Goal: Task Accomplishment & Management: Manage account settings

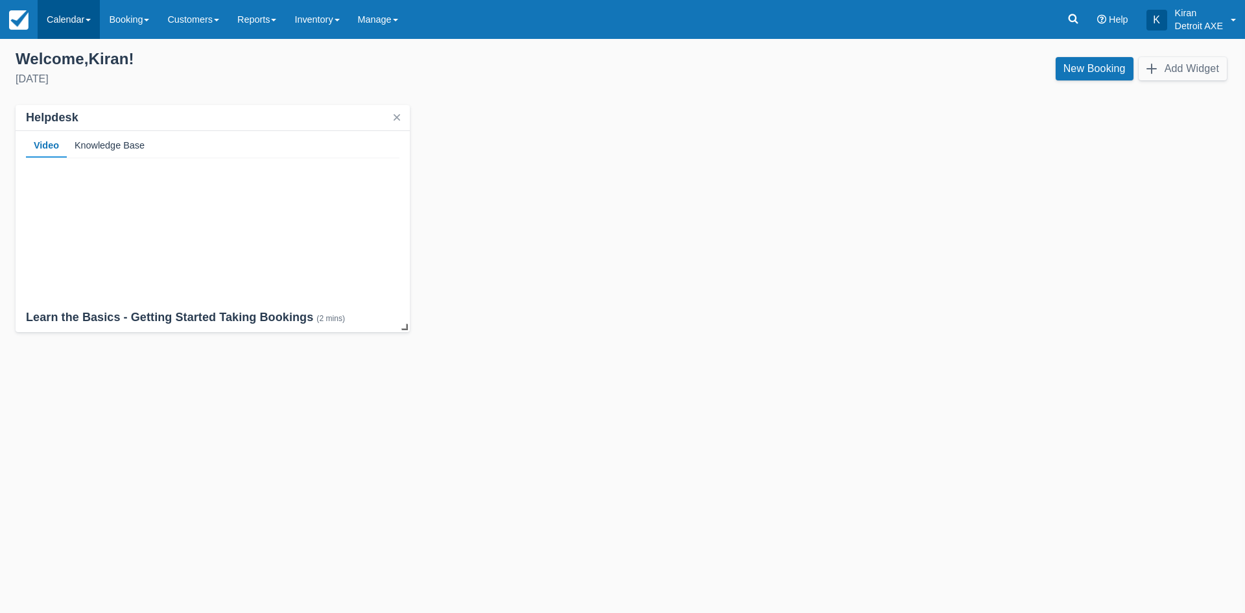
click at [99, 18] on link "Calendar" at bounding box center [69, 19] width 62 height 39
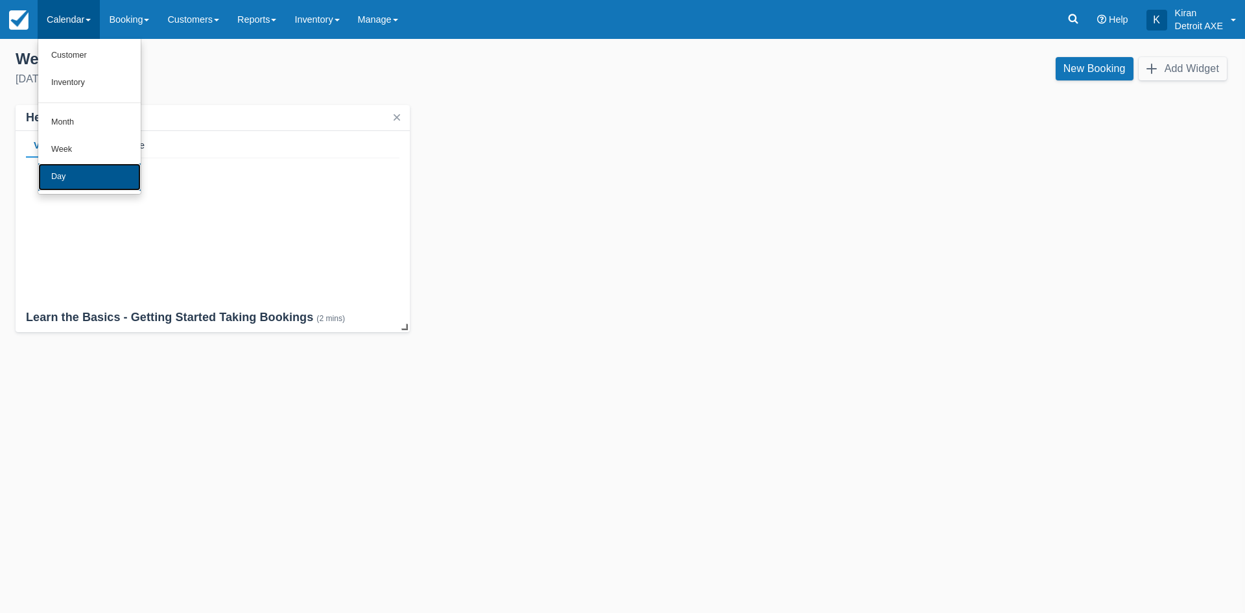
click at [96, 180] on link "Day" at bounding box center [89, 176] width 102 height 27
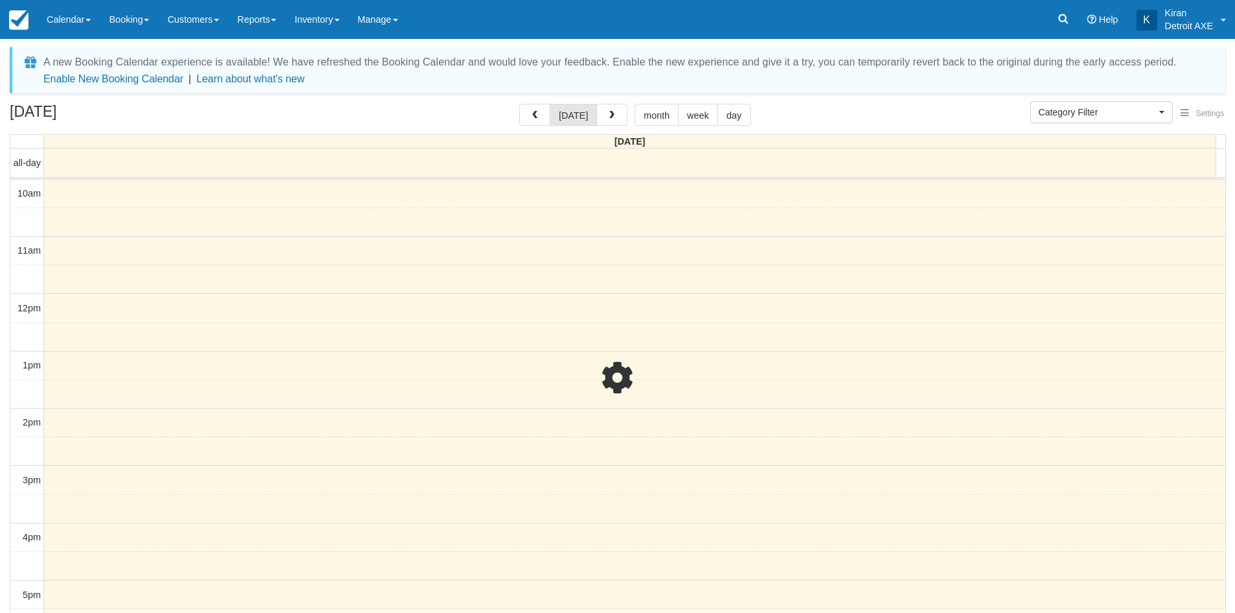
select select
